Goal: Information Seeking & Learning: Check status

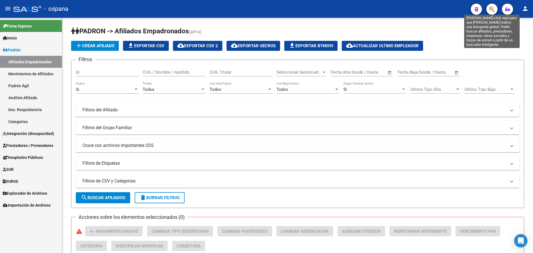
click at [494, 10] on icon "button" at bounding box center [492, 9] width 6 height 6
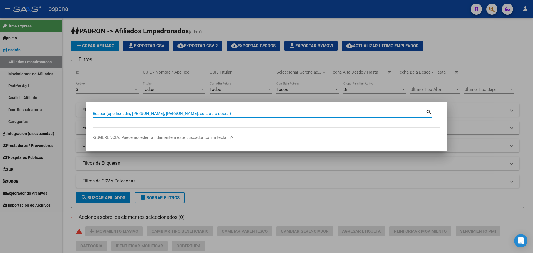
click at [177, 111] on input "Buscar (apellido, dni, [PERSON_NAME], [PERSON_NAME], cuit, obra social)" at bounding box center [259, 113] width 333 height 5
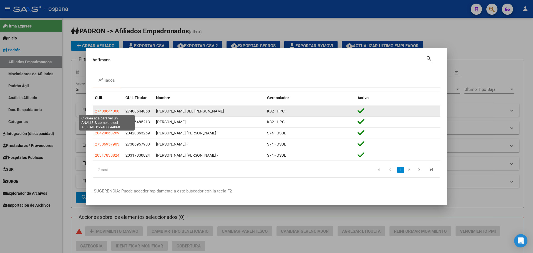
click at [114, 112] on span "27408644068" at bounding box center [107, 111] width 24 height 4
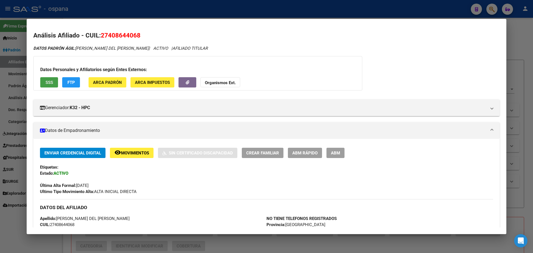
click at [48, 82] on span "SSS" at bounding box center [49, 82] width 7 height 5
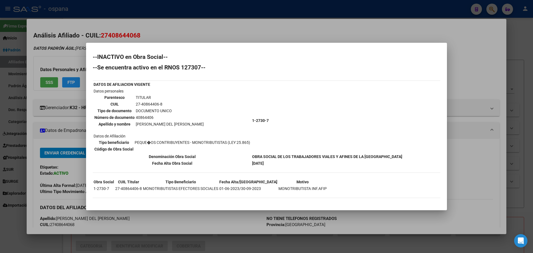
click at [298, 36] on div at bounding box center [266, 126] width 533 height 253
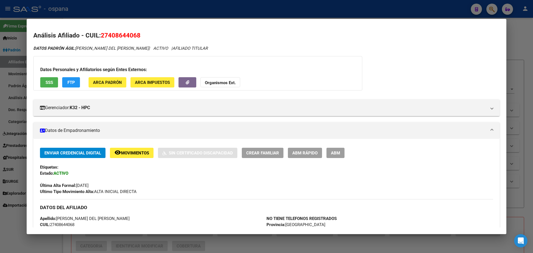
click at [511, 36] on div at bounding box center [266, 126] width 533 height 253
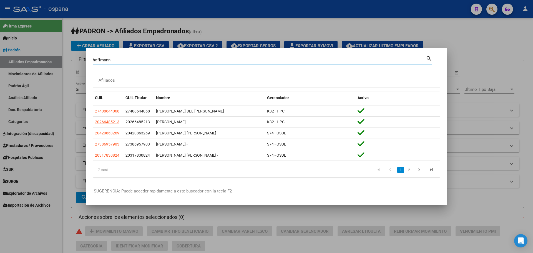
drag, startPoint x: 113, startPoint y: 58, endPoint x: 70, endPoint y: 59, distance: 42.8
click at [70, 59] on div "[PERSON_NAME] Buscar (apellido, dni, cuil, nro traspaso, cuit, obra social) sea…" at bounding box center [266, 126] width 533 height 253
type input "[PERSON_NAME]"
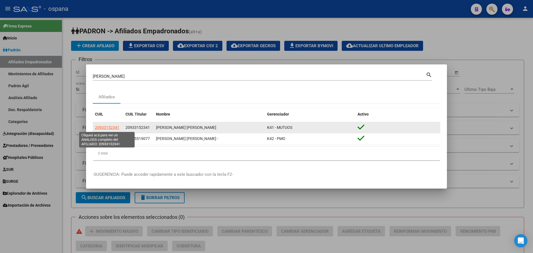
click at [102, 128] on span "20933152341" at bounding box center [107, 127] width 24 height 4
type textarea "20933152341"
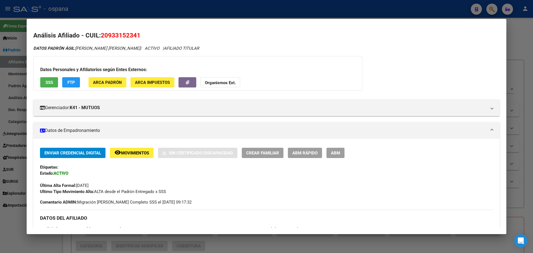
click at [492, 10] on div at bounding box center [266, 126] width 533 height 253
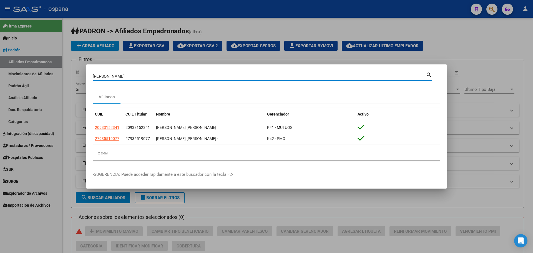
drag, startPoint x: 119, startPoint y: 78, endPoint x: 78, endPoint y: 78, distance: 41.1
click at [78, 78] on div "[PERSON_NAME] (apellido, dni, [PERSON_NAME], [PERSON_NAME], cuit, obra social) …" at bounding box center [266, 126] width 533 height 253
type input "o"
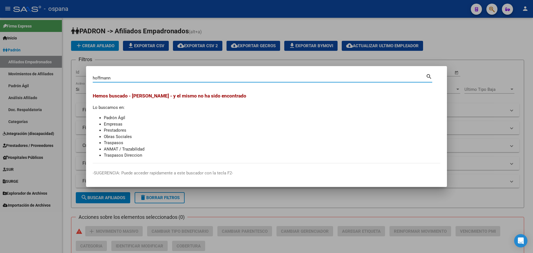
type input "hoffmann"
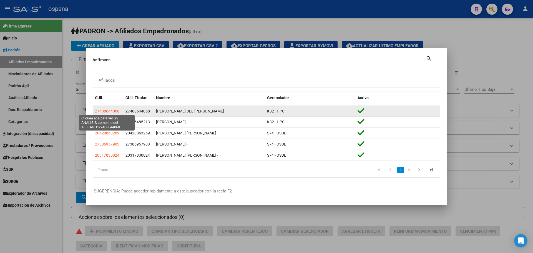
click at [108, 110] on span "27408644068" at bounding box center [107, 111] width 24 height 4
type textarea "27408644068"
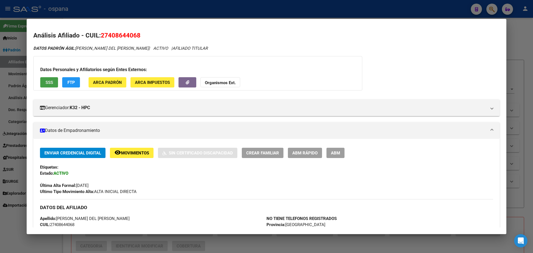
click at [49, 82] on span "SSS" at bounding box center [49, 82] width 7 height 5
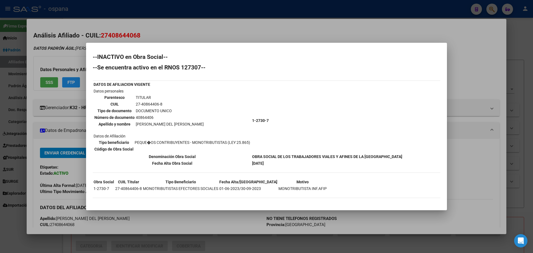
click at [179, 24] on div at bounding box center [266, 126] width 533 height 253
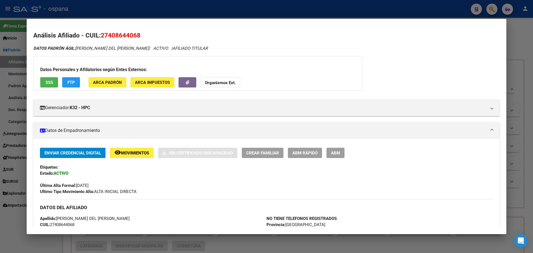
click at [49, 83] on span "SSS" at bounding box center [49, 82] width 7 height 5
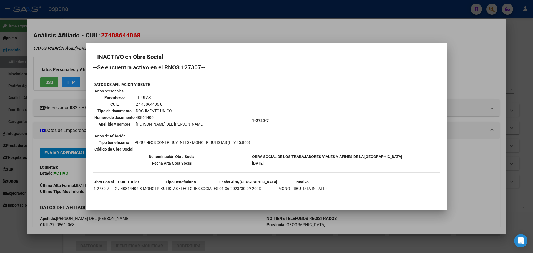
click at [225, 32] on div at bounding box center [266, 126] width 533 height 253
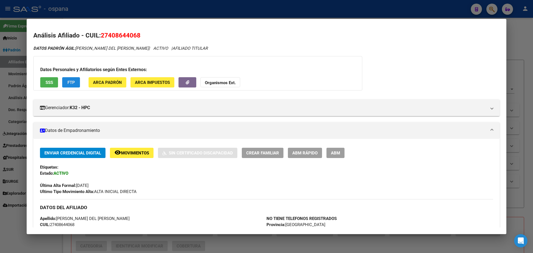
click at [71, 83] on span "FTP" at bounding box center [70, 82] width 7 height 5
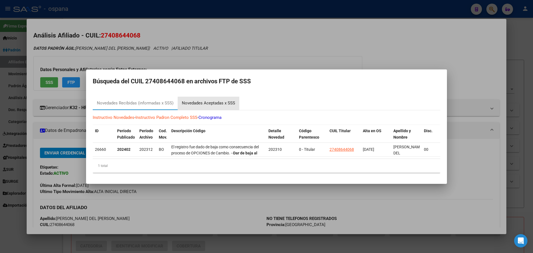
click at [202, 101] on div "Novedades Aceptadas x SSS" at bounding box center [208, 103] width 53 height 6
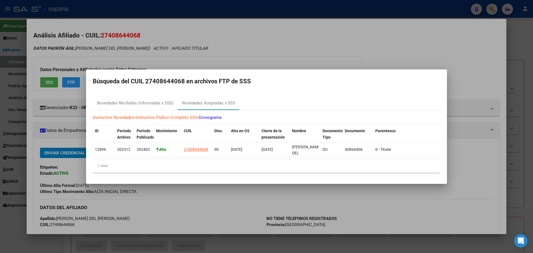
click at [322, 47] on div at bounding box center [266, 126] width 533 height 253
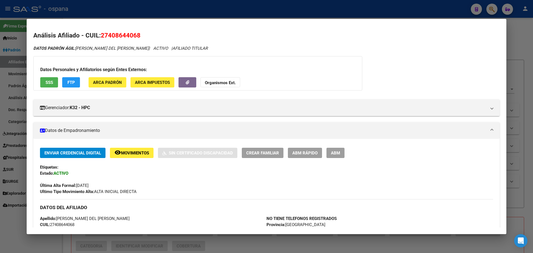
drag, startPoint x: 102, startPoint y: 35, endPoint x: 128, endPoint y: 36, distance: 25.3
click at [146, 34] on h2 "Análisis Afiliado - CUIL: 27408644068" at bounding box center [266, 35] width 466 height 9
copy span "27408644068"
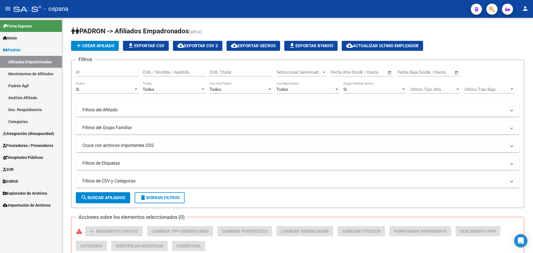
click at [494, 9] on icon "button" at bounding box center [492, 9] width 6 height 6
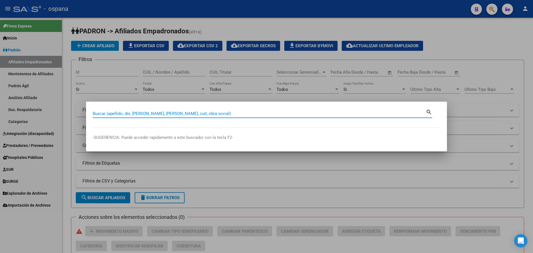
click at [147, 116] on input "Buscar (apellido, dni, [PERSON_NAME], [PERSON_NAME], cuit, obra social)" at bounding box center [259, 113] width 333 height 5
type input "hoffmann"
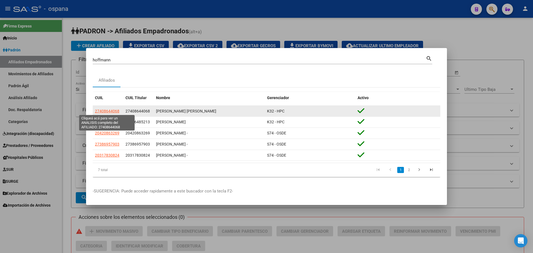
click at [110, 111] on span "27408644068" at bounding box center [107, 111] width 24 height 4
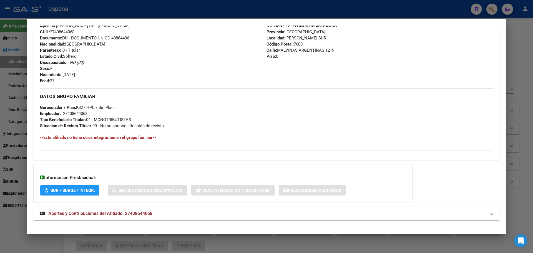
scroll to position [198, 0]
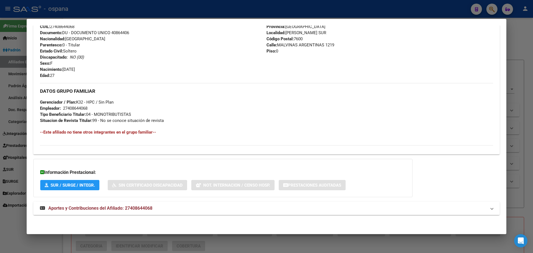
click at [87, 208] on span "Aportes y Contribuciones del Afiliado: 27408644068" at bounding box center [100, 207] width 104 height 5
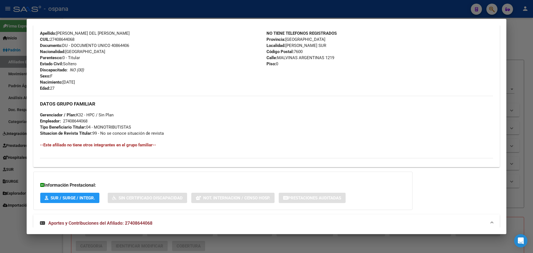
scroll to position [194, 0]
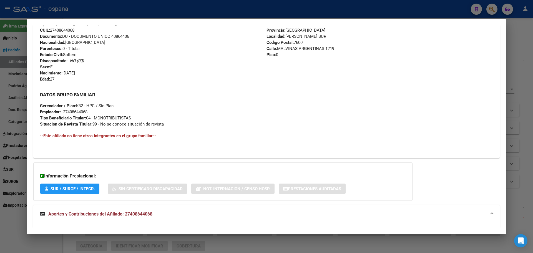
drag, startPoint x: 63, startPoint y: 112, endPoint x: 94, endPoint y: 112, distance: 31.1
click at [94, 112] on div "DATOS GRUPO FAMILIAR Gerenciador / Plan: K32 - HPC / Sin Plan Empleador: 274086…" at bounding box center [266, 107] width 453 height 41
